Goal: Task Accomplishment & Management: Use online tool/utility

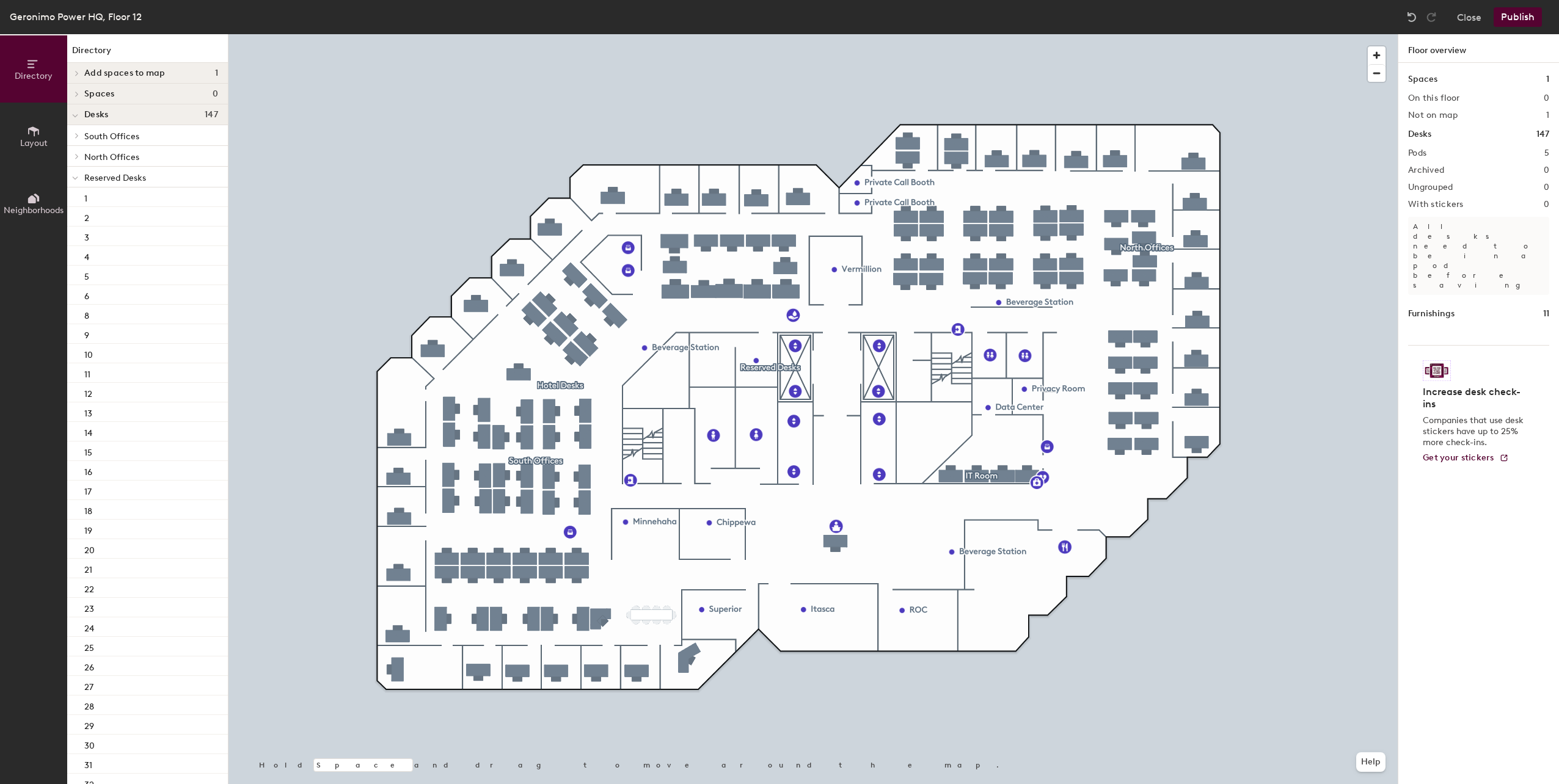
click at [117, 116] on h4 "Desks 147" at bounding box center [151, 115] width 134 height 10
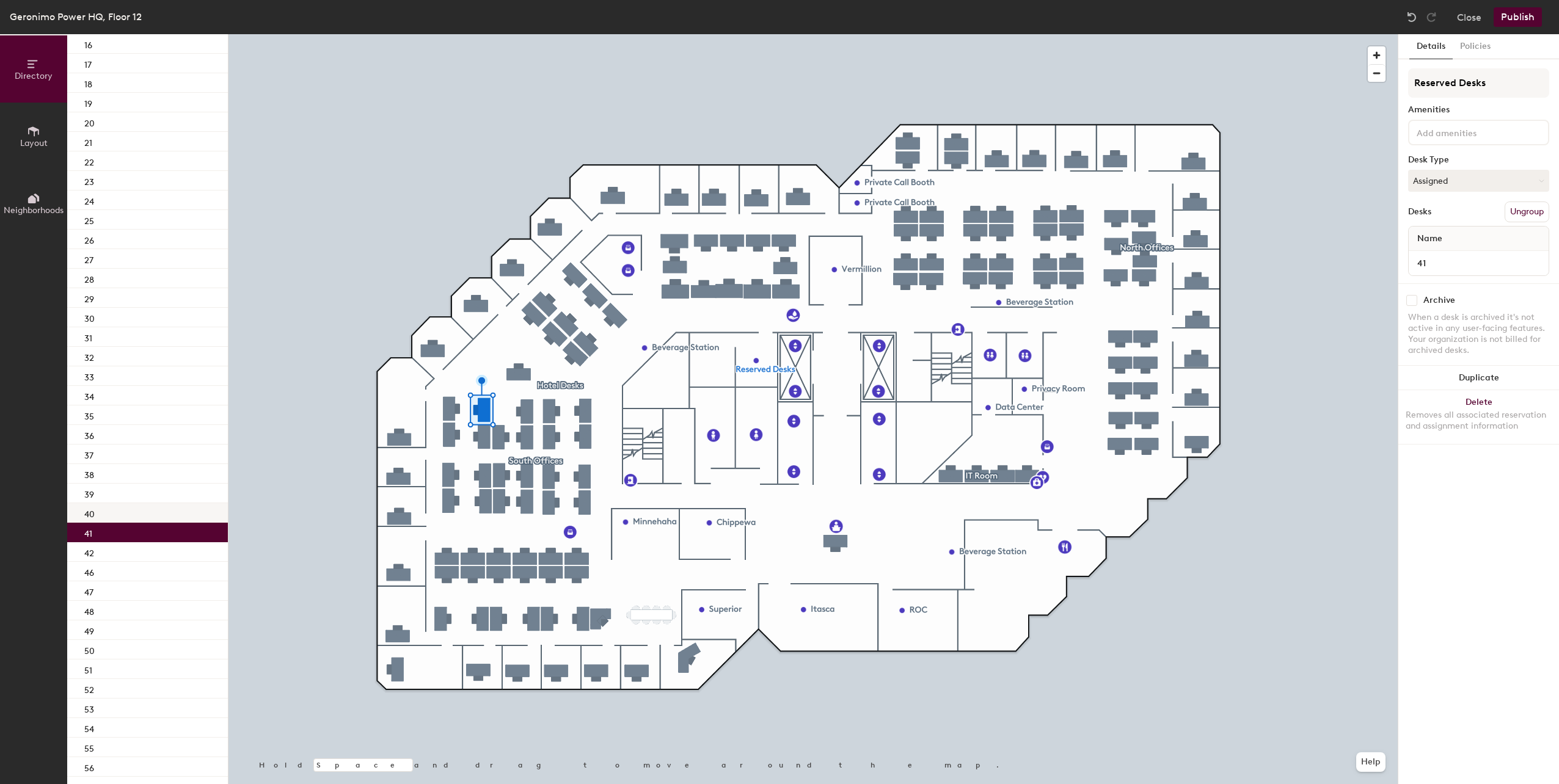
scroll to position [428, 0]
click at [1442, 178] on button "Assigned" at bounding box center [1479, 181] width 141 height 22
click at [1442, 251] on div "Hoteled" at bounding box center [1469, 256] width 122 height 19
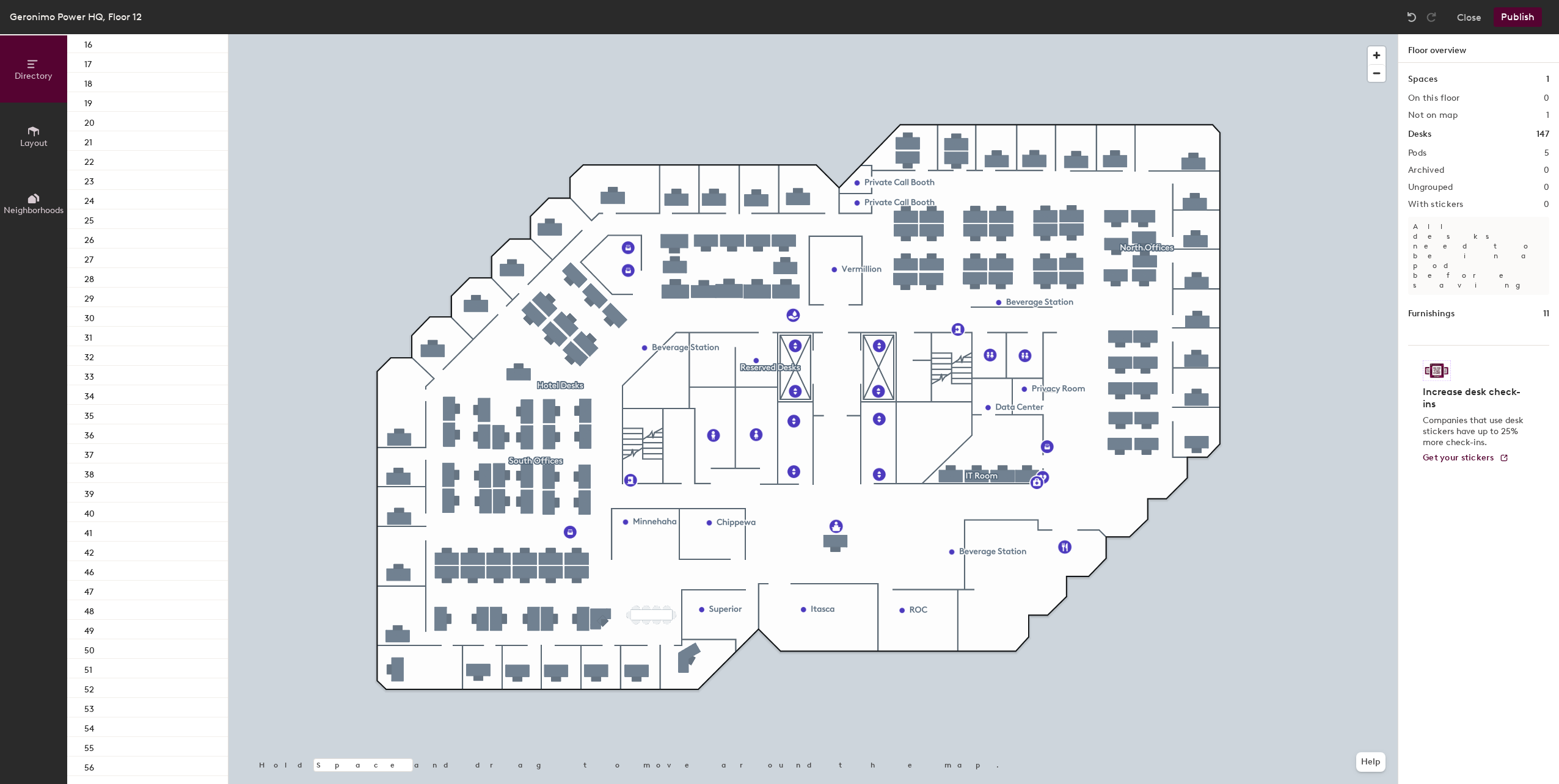
click at [1523, 12] on button "Publish" at bounding box center [1518, 16] width 49 height 19
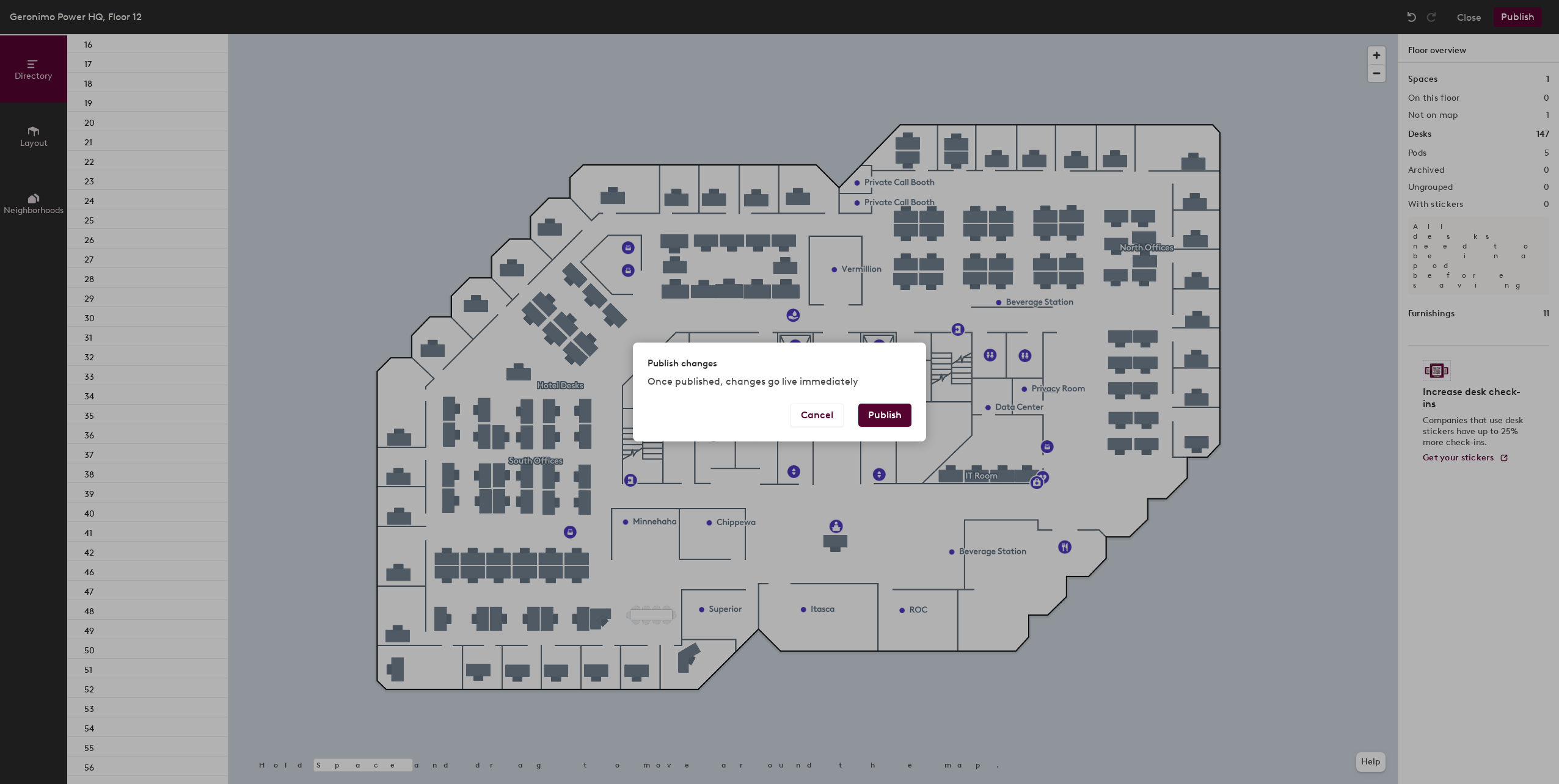
click at [871, 408] on button "Publish" at bounding box center [885, 415] width 53 height 24
